Goal: Use online tool/utility: Utilize a website feature to perform a specific function

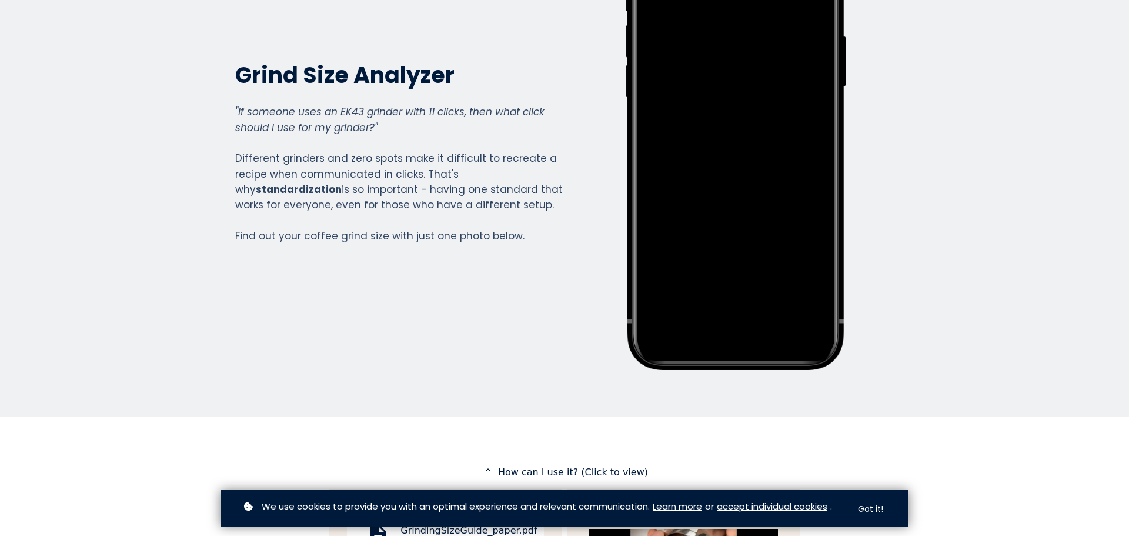
scroll to position [157, 0]
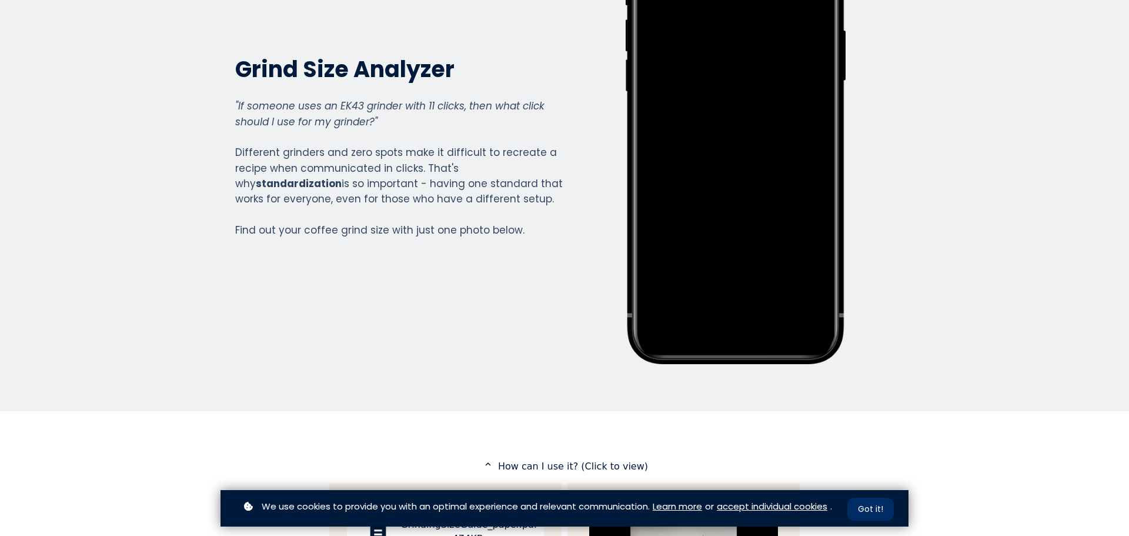
click at [872, 514] on button "Got it!" at bounding box center [871, 509] width 46 height 23
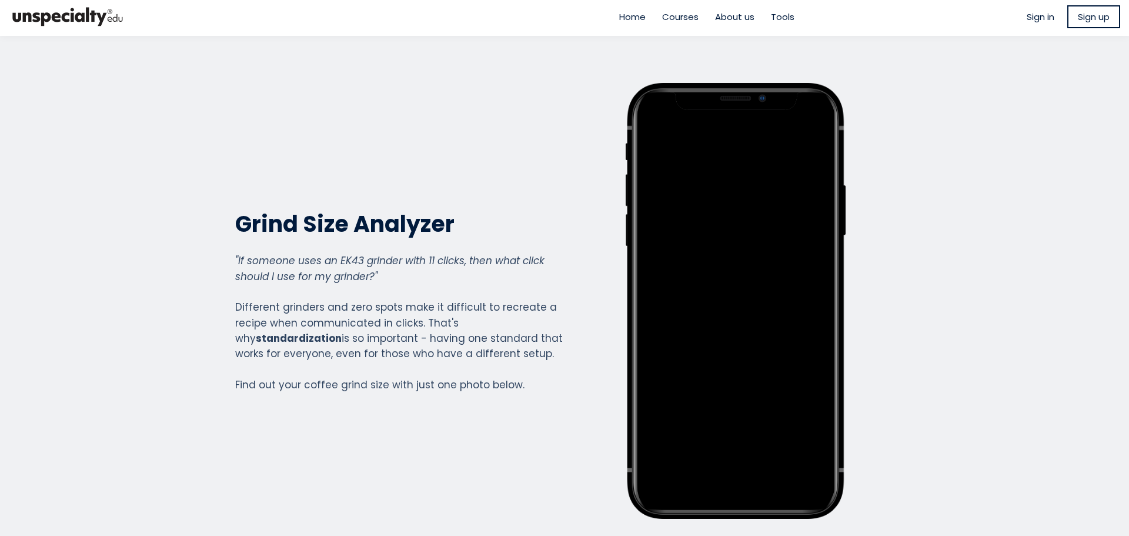
scroll to position [0, 0]
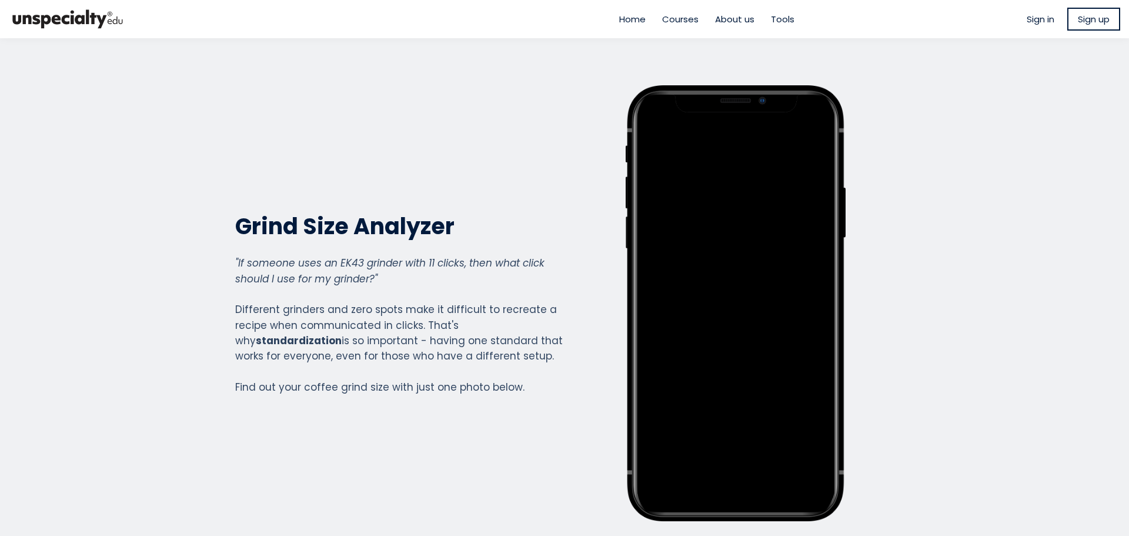
click at [777, 14] on span "Tools" at bounding box center [783, 19] width 24 height 14
click at [629, 17] on span "Home" at bounding box center [632, 19] width 26 height 14
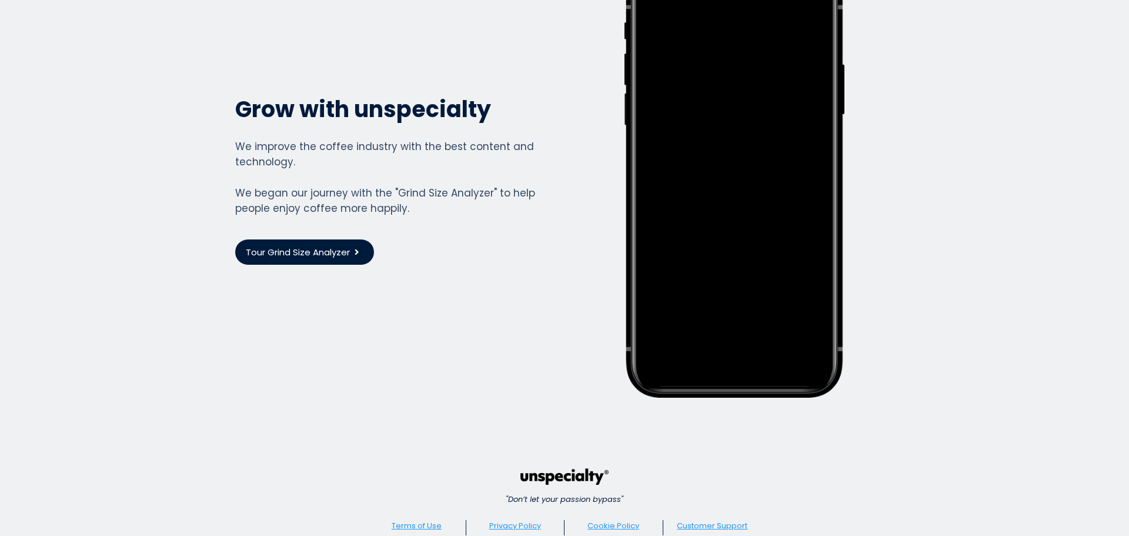
scroll to position [2998, 0]
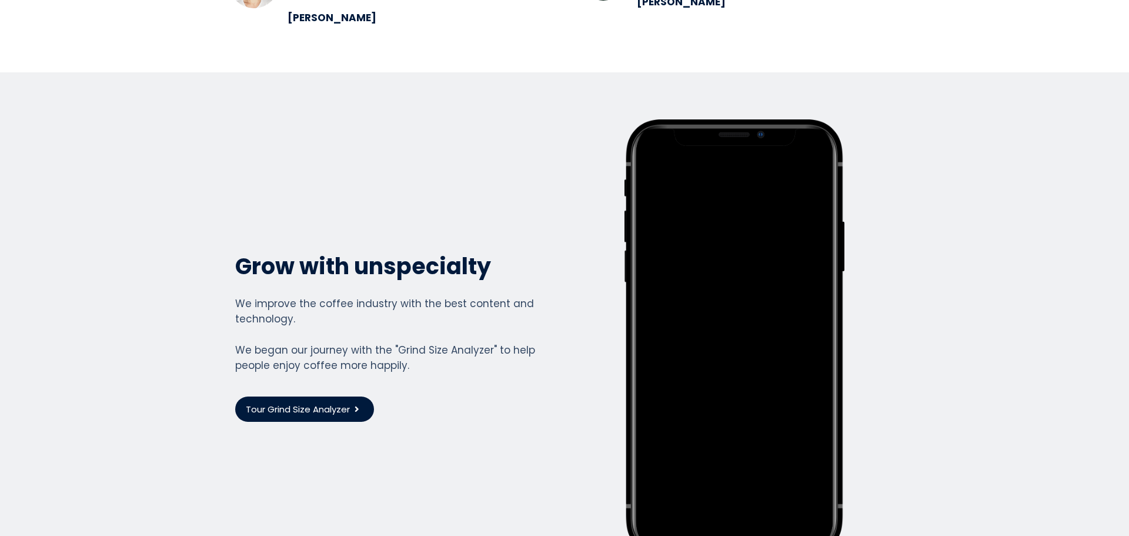
click at [305, 402] on span "Tour Grind Size Analyzer" at bounding box center [298, 409] width 104 height 14
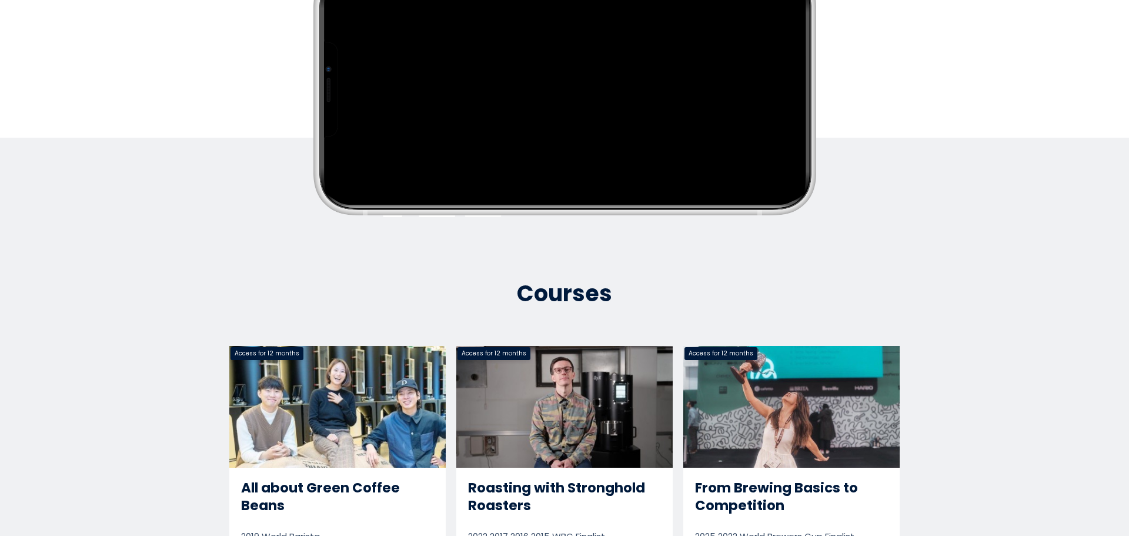
scroll to position [0, 0]
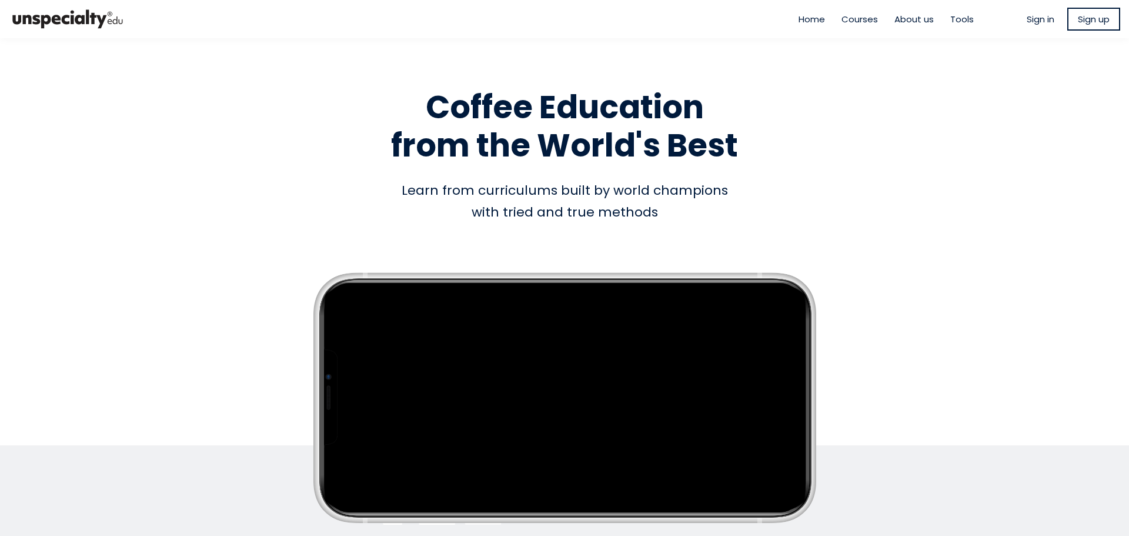
click at [957, 22] on span "Tools" at bounding box center [963, 19] width 24 height 14
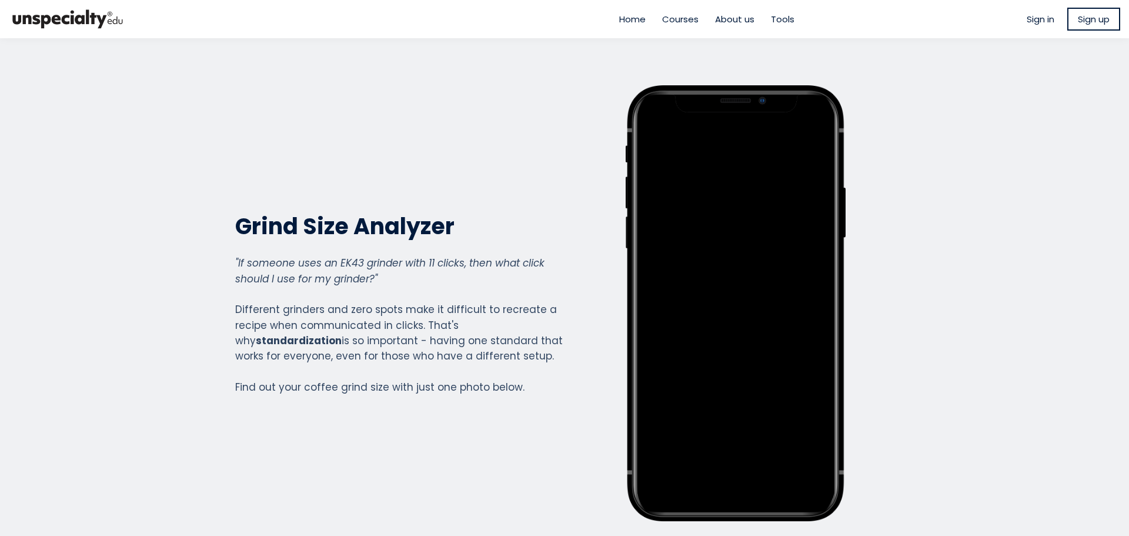
scroll to position [1302, 471]
drag, startPoint x: 507, startPoint y: 251, endPoint x: 498, endPoint y: 251, distance: 8.8
click at [501, 252] on div "Grind Size Analyzer Grind Size Analyzer "If someone uses an EK43 grinder with 1…" at bounding box center [399, 303] width 328 height 436
